Goal: Task Accomplishment & Management: Manage account settings

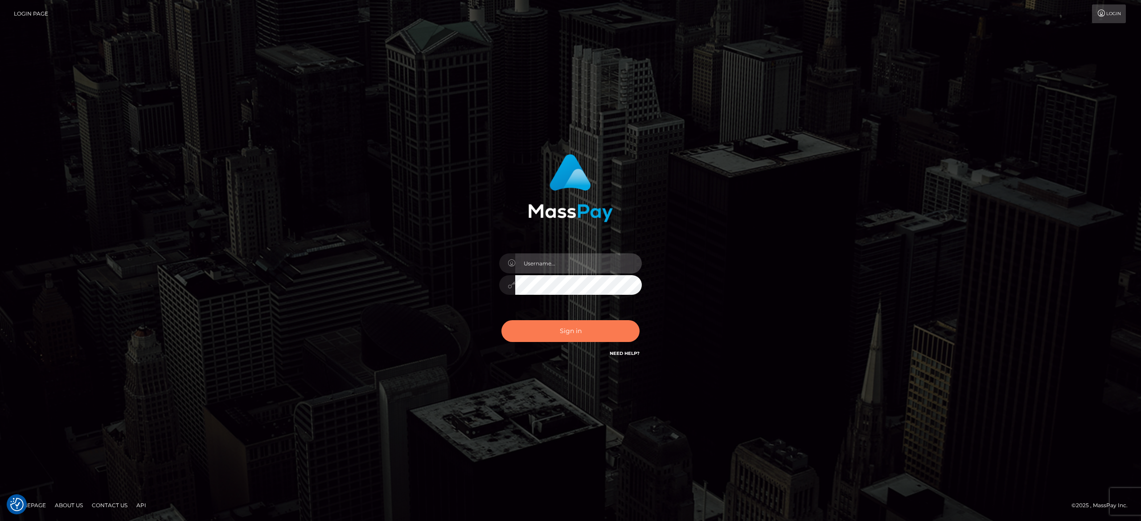
type input "[PERSON_NAME].[PERSON_NAME]"
click at [580, 322] on button "Sign in" at bounding box center [570, 331] width 138 height 22
type input "[PERSON_NAME].[PERSON_NAME]"
click at [580, 322] on button "Sign in" at bounding box center [570, 331] width 138 height 22
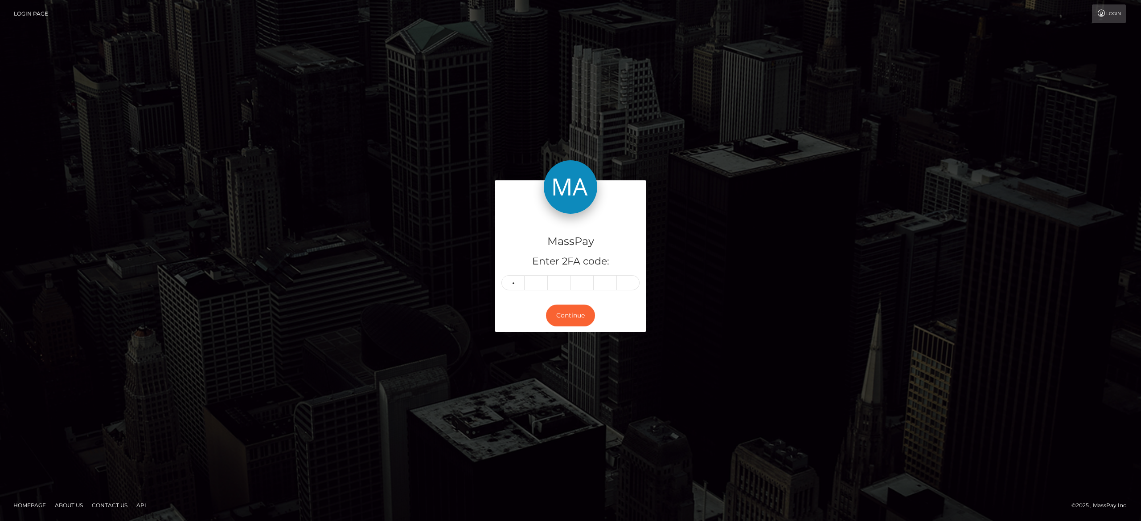
type input "4"
type input "1"
type input "9"
type input "1"
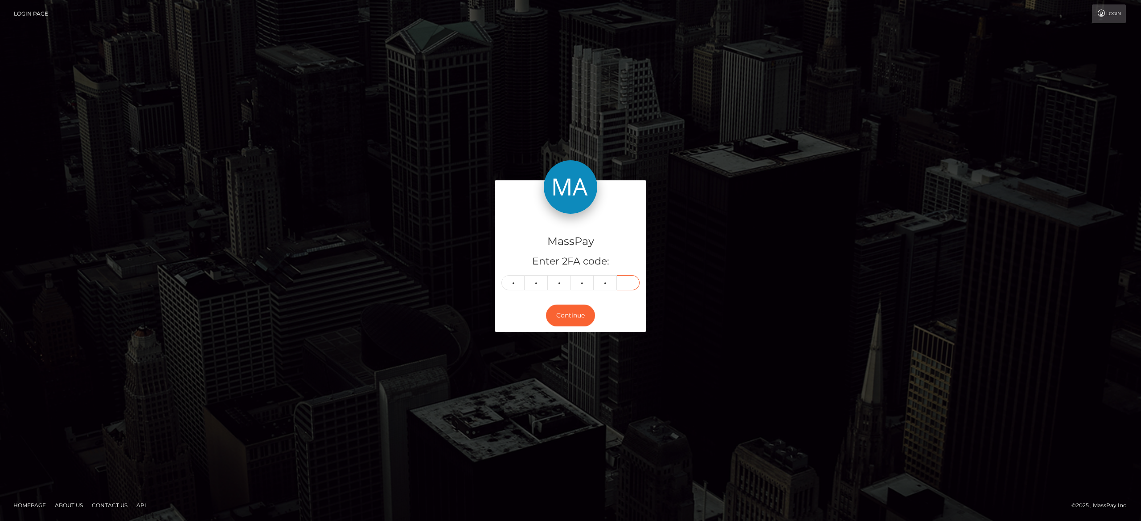
type input "9"
